Goal: Task Accomplishment & Management: Use online tool/utility

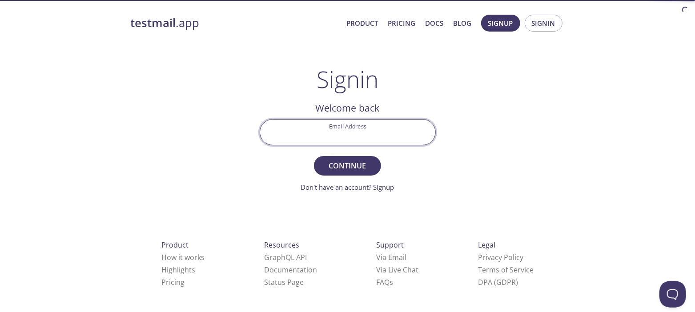
click at [331, 136] on input "Email Address" at bounding box center [347, 132] width 175 height 25
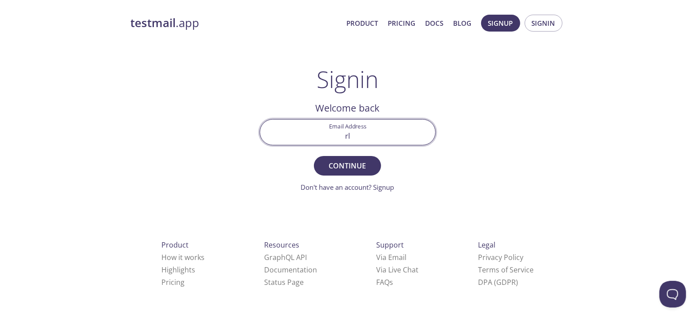
type input "[EMAIL_ADDRESS][DOMAIN_NAME]"
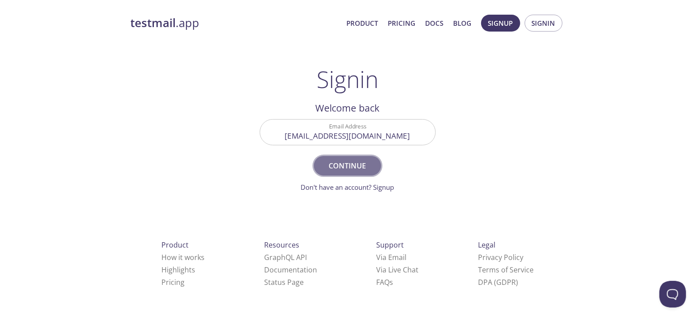
click at [340, 163] on span "Continue" at bounding box center [346, 166] width 47 height 12
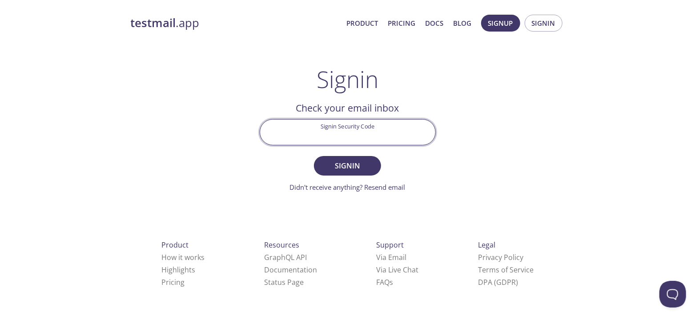
click at [352, 134] on input "Signin Security Code" at bounding box center [347, 132] width 175 height 25
paste input "8GX32EK"
type input "8GX32EK"
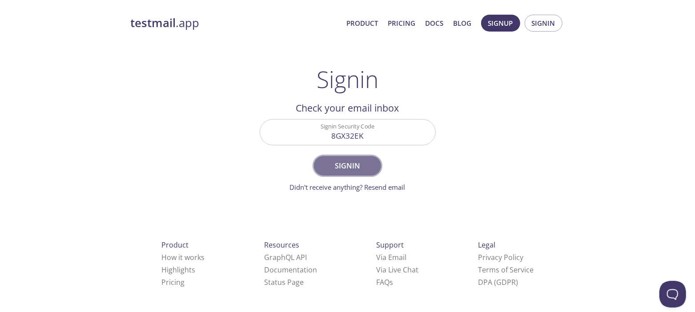
click at [344, 168] on span "Signin" at bounding box center [346, 166] width 47 height 12
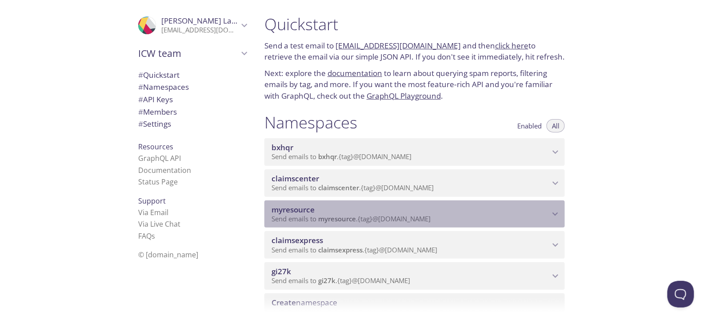
click at [316, 212] on span "myresource" at bounding box center [410, 210] width 278 height 10
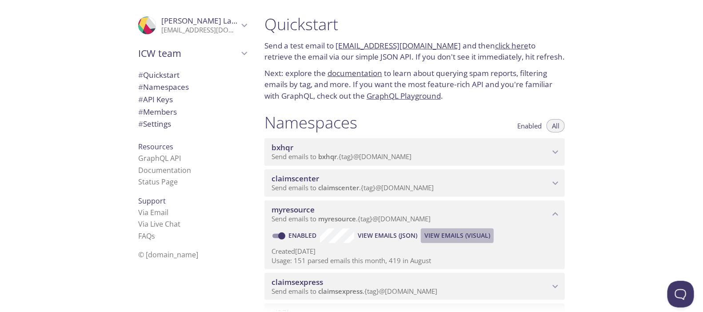
click at [442, 234] on span "View Emails (Visual)" at bounding box center [457, 235] width 66 height 11
